Goal: Book appointment/travel/reservation

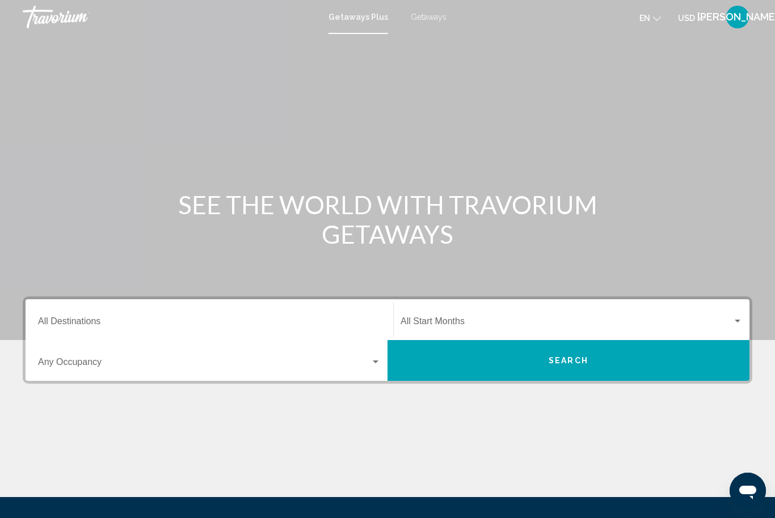
click at [680, 374] on button "Search" at bounding box center [568, 360] width 362 height 41
click at [661, 365] on button "Search" at bounding box center [568, 360] width 362 height 41
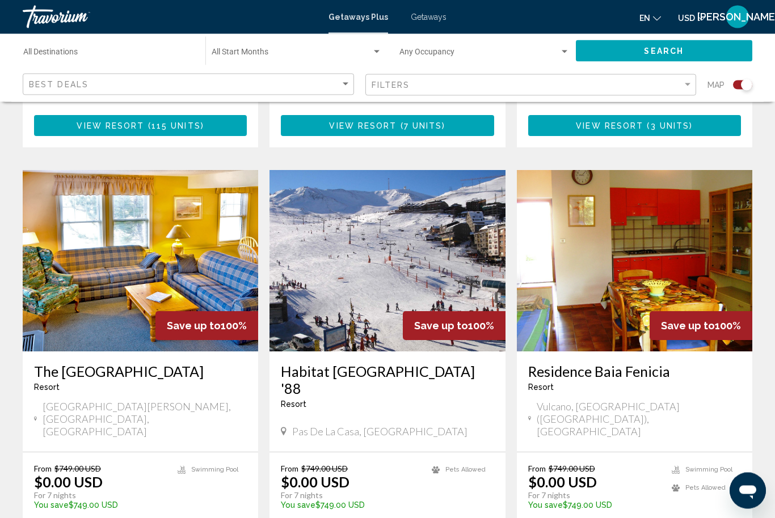
scroll to position [1585, 0]
